Goal: Task Accomplishment & Management: Manage account settings

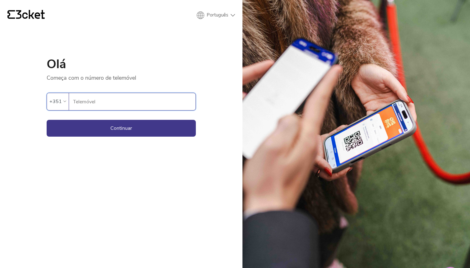
click at [110, 101] on input "Telemóvel" at bounding box center [134, 101] width 123 height 17
paste input "935576905"
type input "935576905"
click at [119, 120] on button "Continuar" at bounding box center [121, 128] width 149 height 17
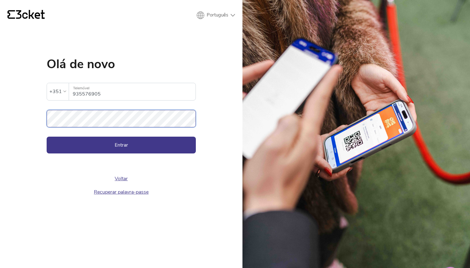
click at [47, 136] on button "Entrar" at bounding box center [121, 144] width 149 height 17
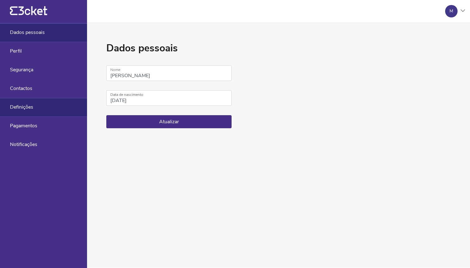
click at [33, 103] on div "Definições" at bounding box center [43, 107] width 87 height 19
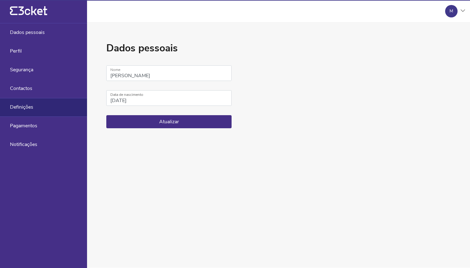
select select "pt_PT"
select select "Europe/[GEOGRAPHIC_DATA]"
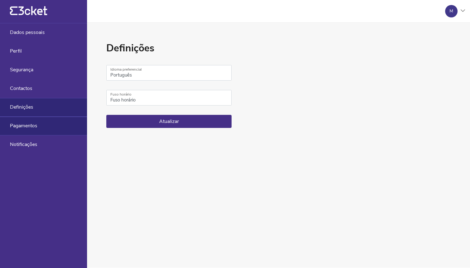
click at [39, 121] on div "Pagamentos" at bounding box center [43, 126] width 87 height 19
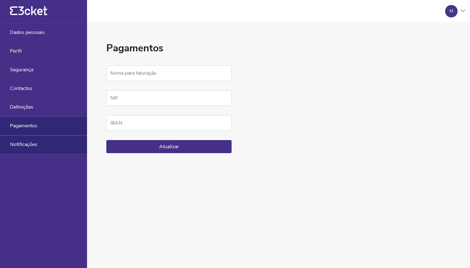
click at [44, 144] on div "Notificações" at bounding box center [43, 144] width 87 height 19
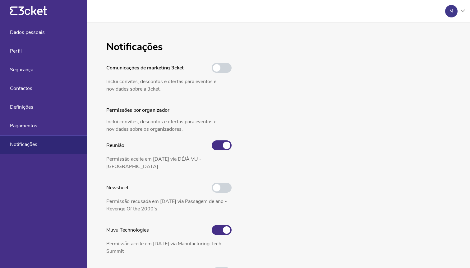
click at [17, 13] on icon "{' '}" at bounding box center [28, 10] width 37 height 9
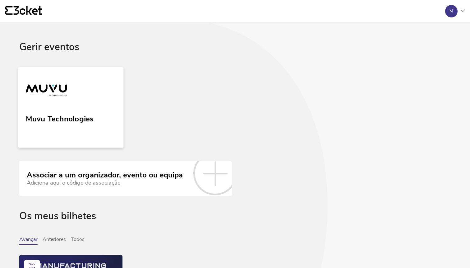
click at [90, 104] on link "Muvu Technologies" at bounding box center [70, 107] width 105 height 81
